Goal: Find specific page/section: Find specific page/section

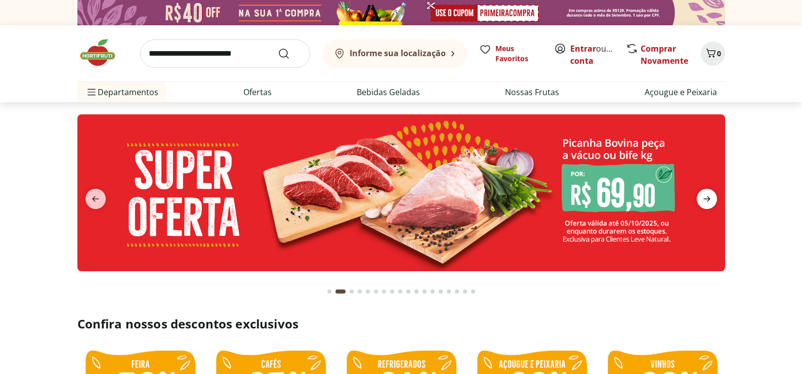
click at [712, 198] on icon "next" at bounding box center [707, 199] width 12 height 12
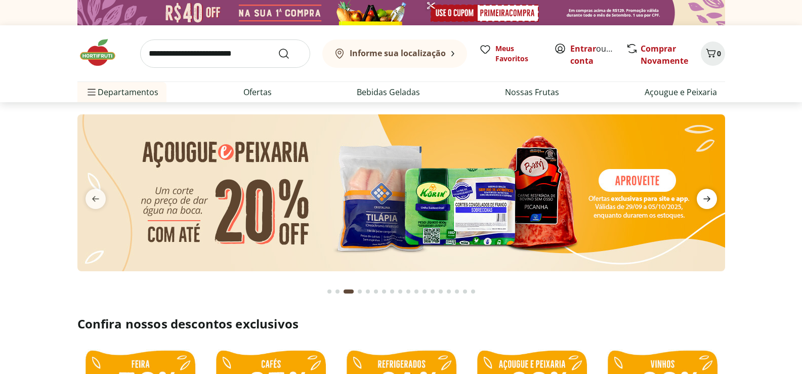
click at [712, 198] on icon "next" at bounding box center [707, 199] width 12 height 12
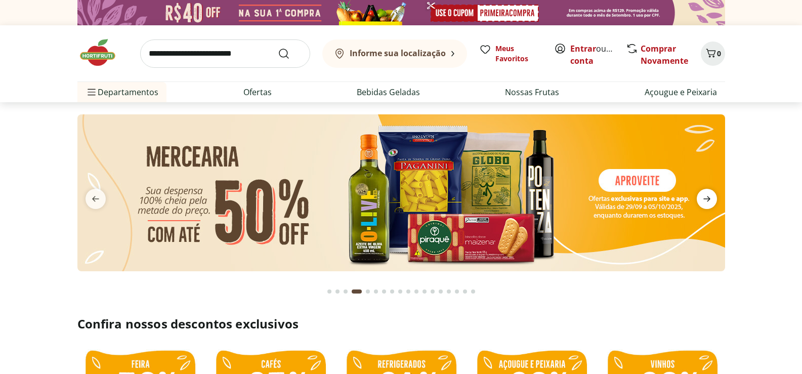
click at [712, 198] on icon "next" at bounding box center [707, 199] width 12 height 12
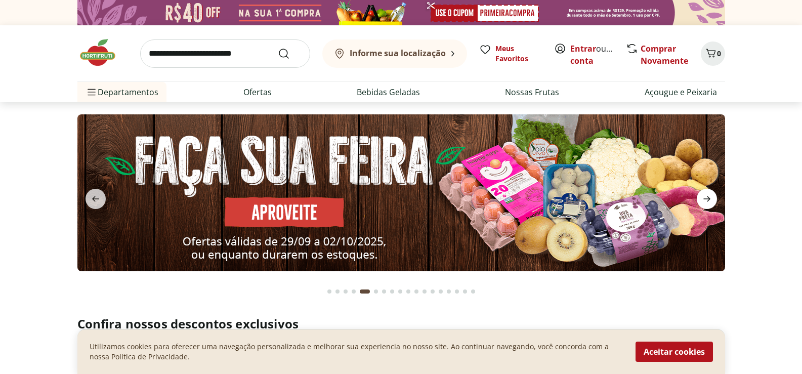
click at [712, 198] on icon "next" at bounding box center [707, 199] width 12 height 12
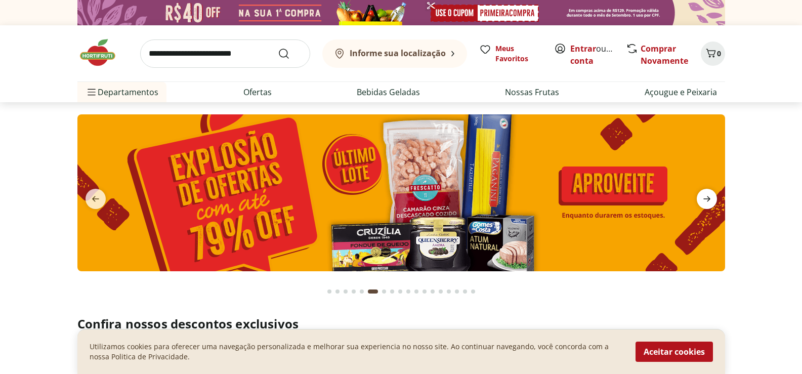
click at [712, 198] on icon "next" at bounding box center [707, 199] width 12 height 12
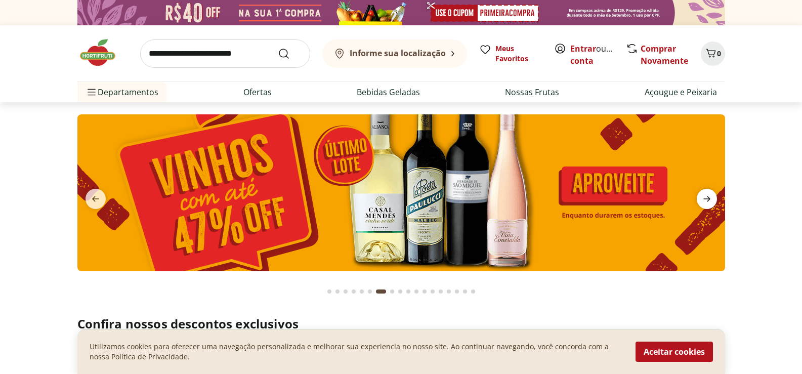
click at [712, 198] on icon "next" at bounding box center [707, 199] width 12 height 12
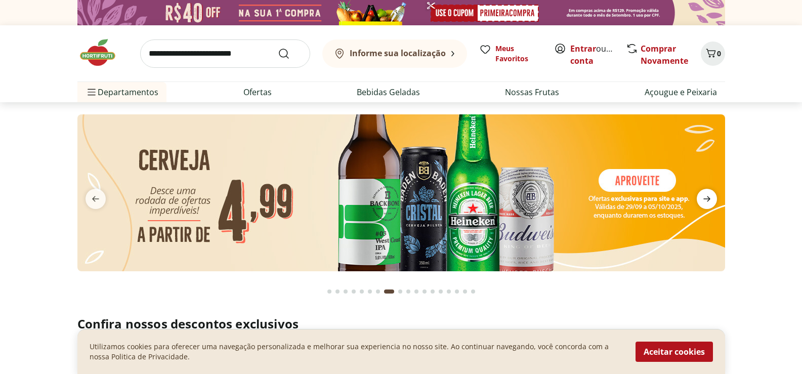
click at [712, 198] on icon "next" at bounding box center [707, 199] width 12 height 12
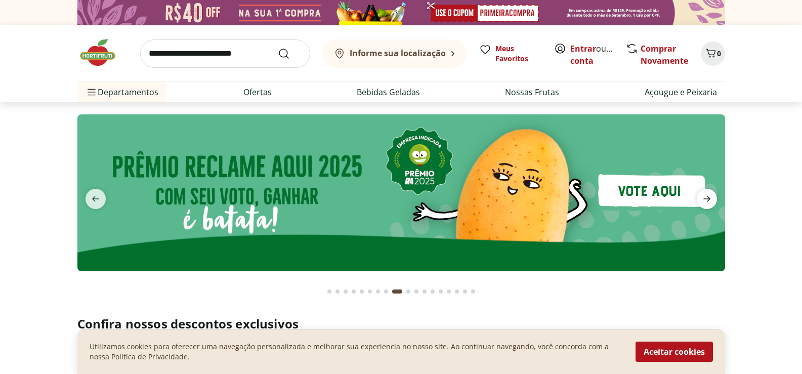
click at [712, 198] on icon "next" at bounding box center [707, 199] width 12 height 12
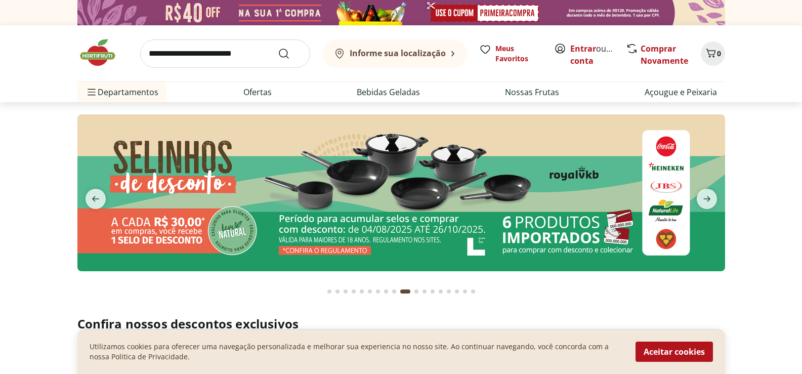
click at [530, 245] on img at bounding box center [401, 192] width 648 height 157
